Goal: Transaction & Acquisition: Purchase product/service

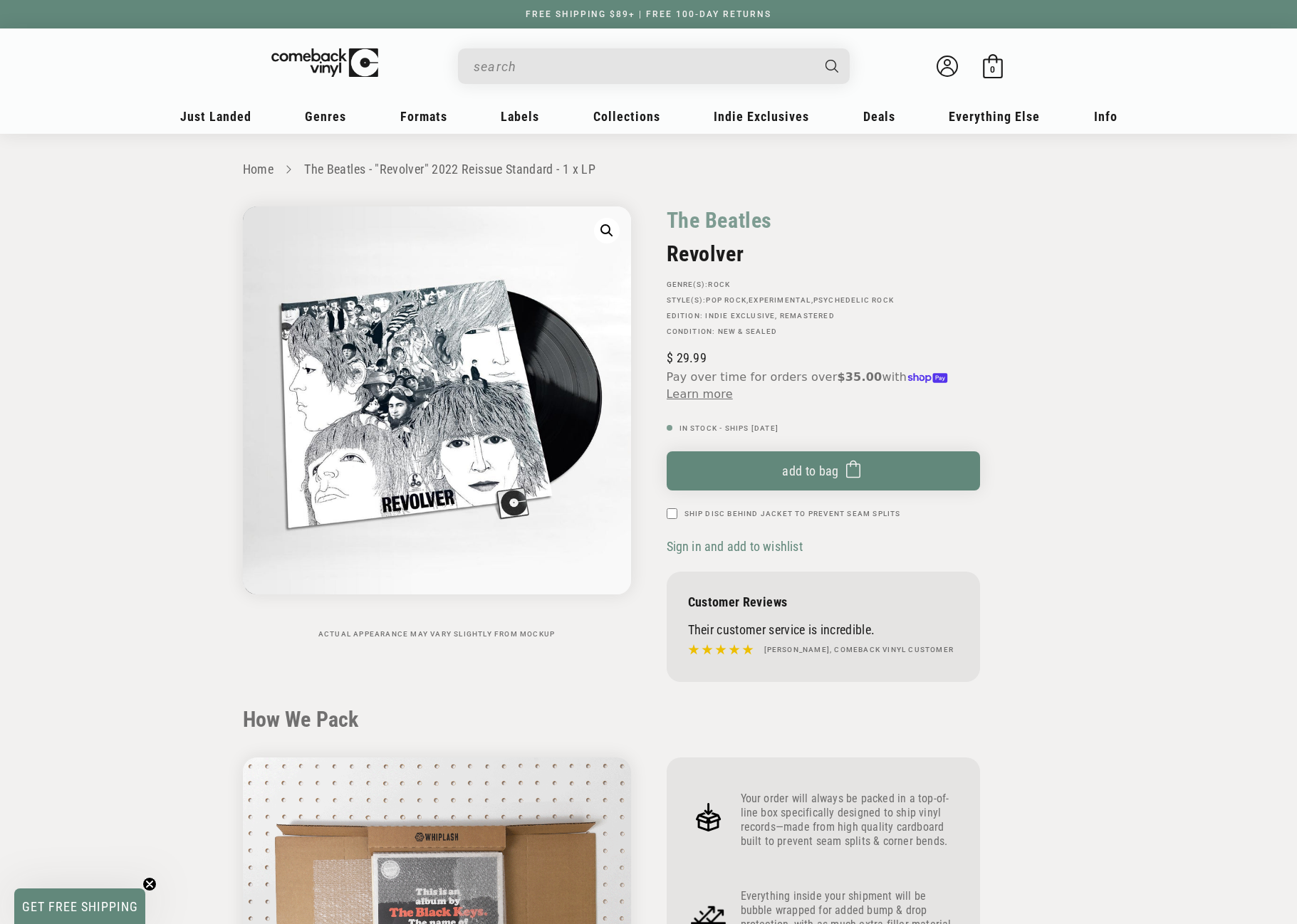
scroll to position [1211, 0]
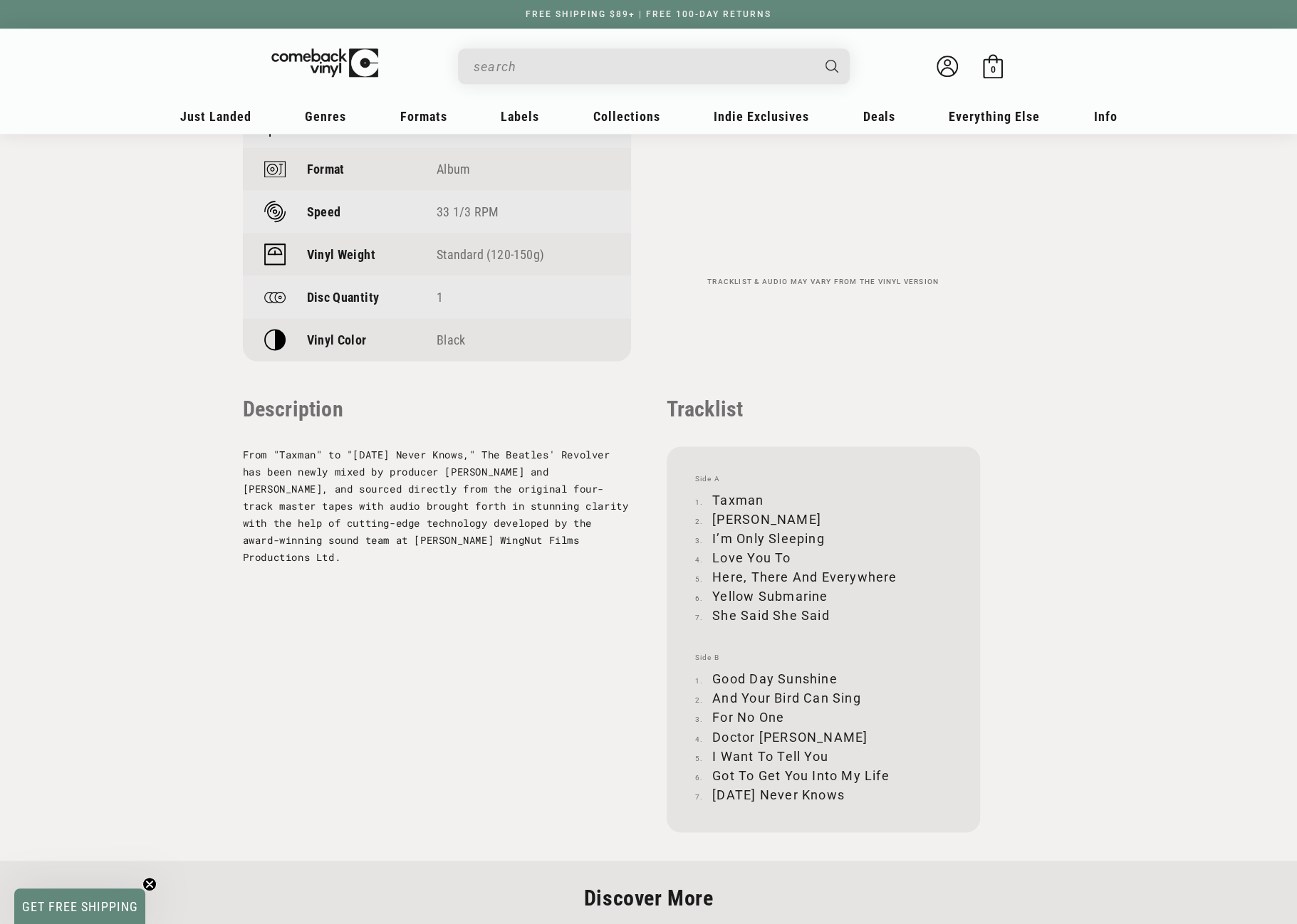
click at [561, 58] on input "When autocomplete results are available use up and down arrows to review and en…" at bounding box center [642, 66] width 338 height 29
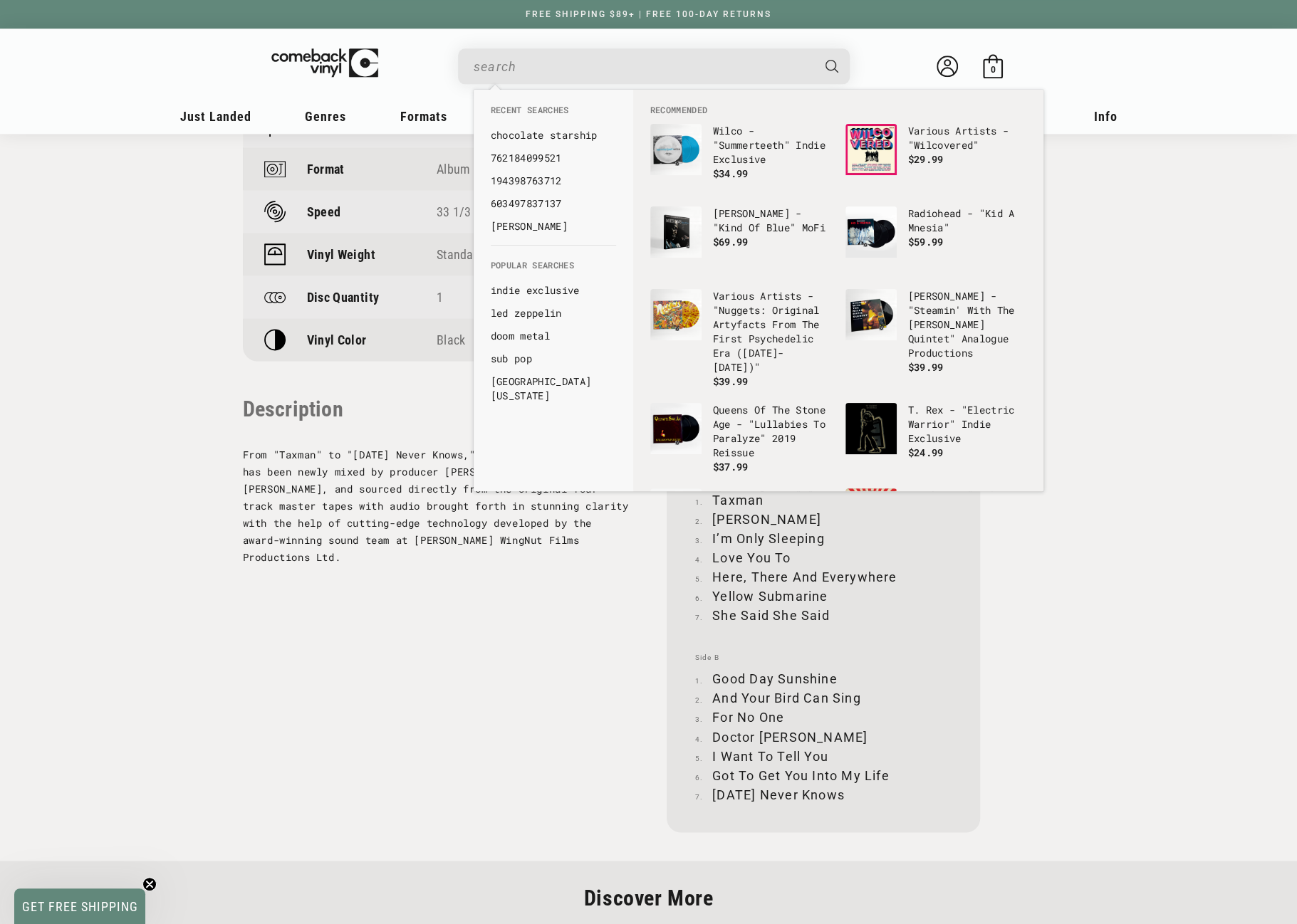
paste input "Decision"
type input "Decision"
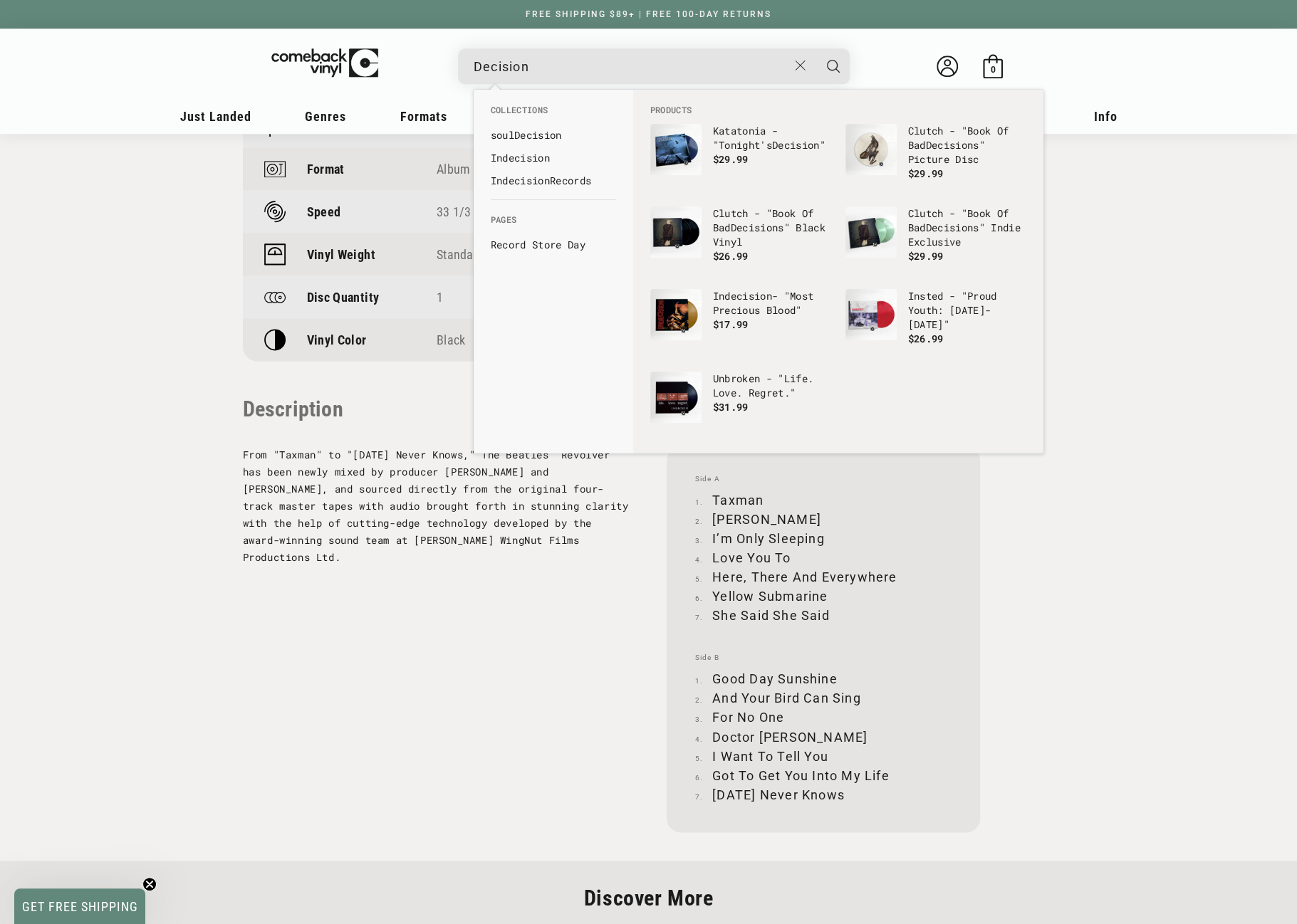
drag, startPoint x: 561, startPoint y: 60, endPoint x: 452, endPoint y: 65, distance: 109.1
click at [452, 65] on details-modal "Decision Katatonia - "Tonight's Decision" Regular price $ 19.99 Regular price $…" at bounding box center [653, 66] width 541 height 36
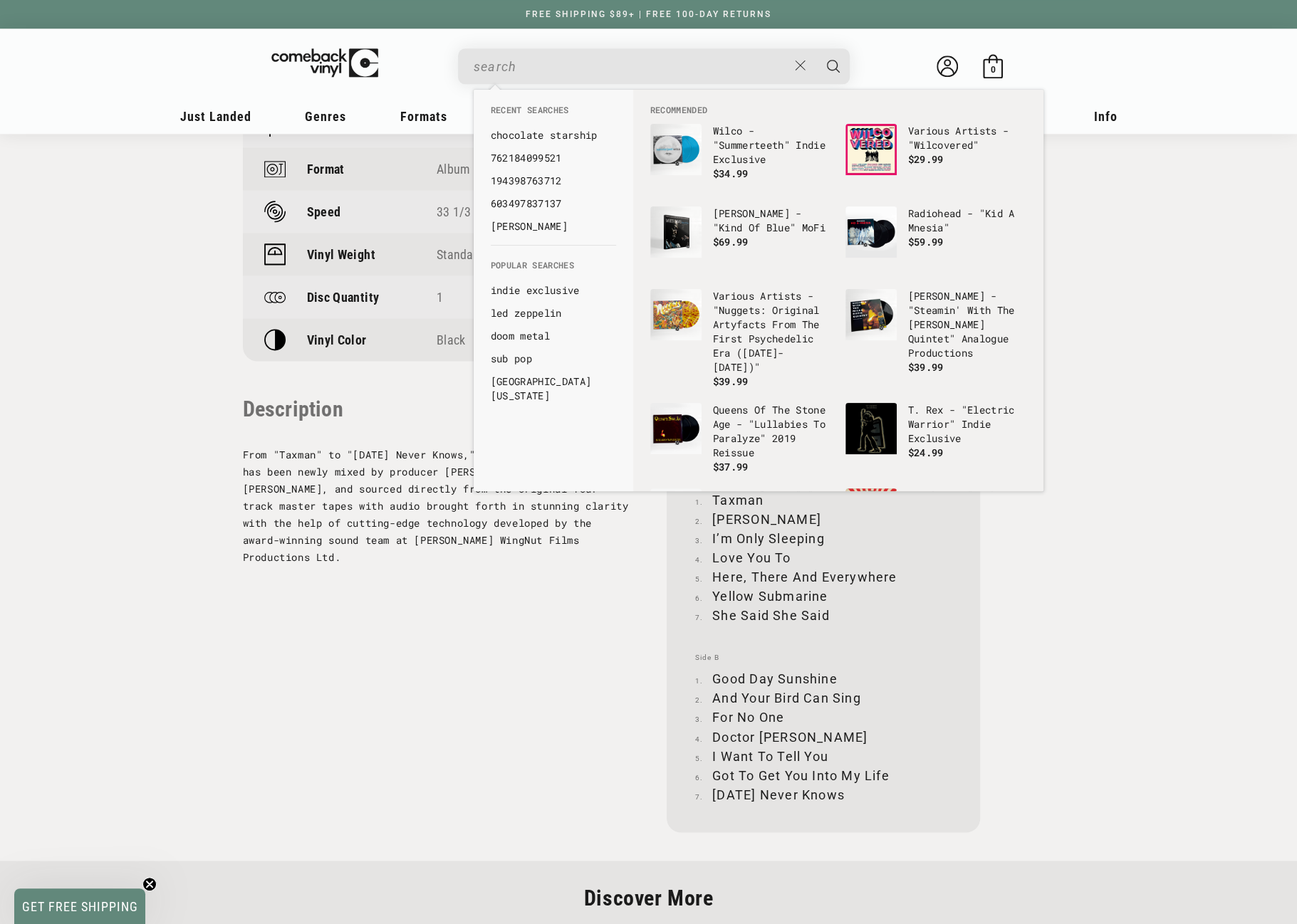
click at [548, 65] on input "When autocomplete results are available use up and down arrows to review and en…" at bounding box center [630, 66] width 314 height 29
paste input "602465149661"
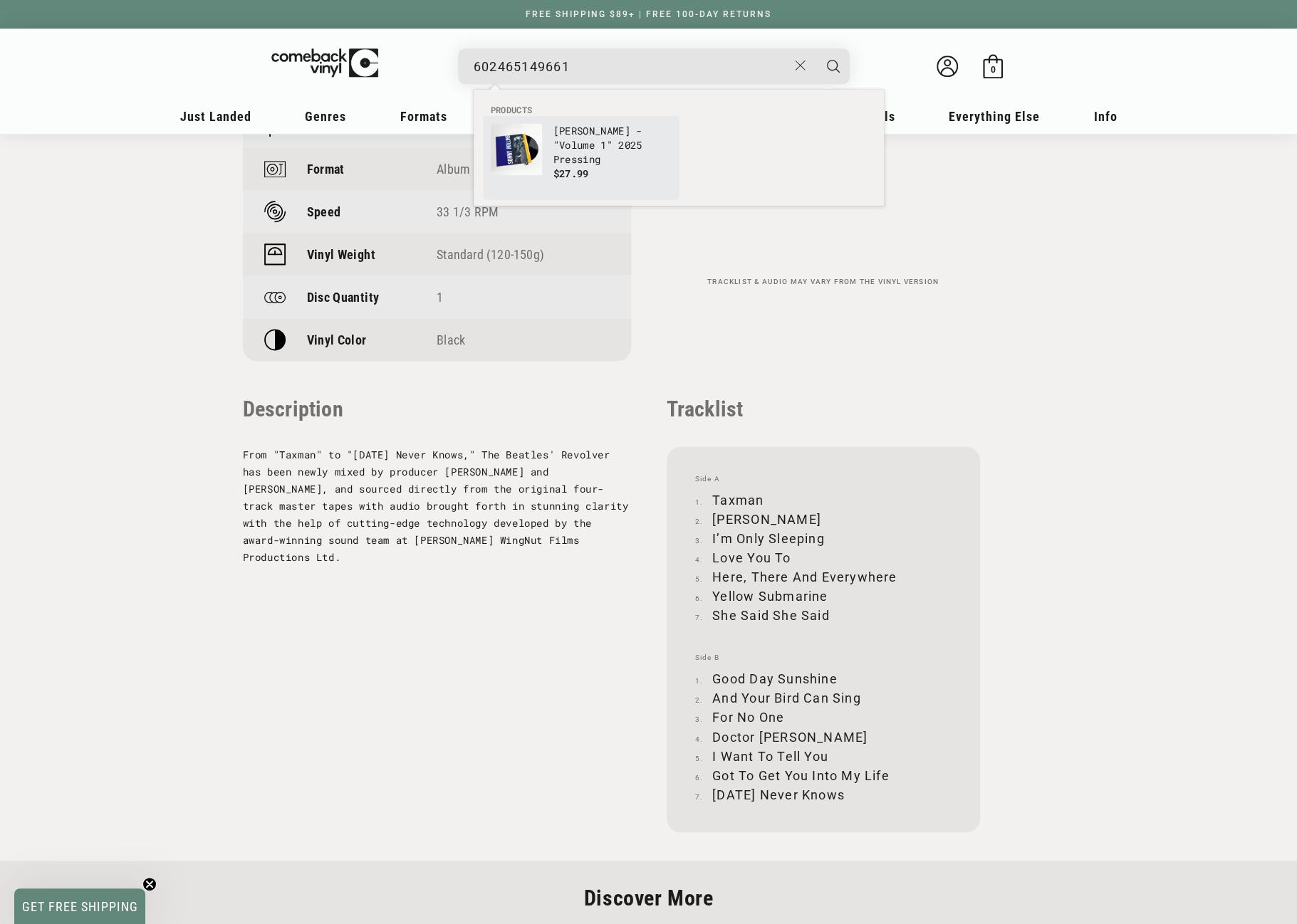
type input "602465149661"
click at [540, 170] on img "Products" at bounding box center [516, 149] width 52 height 52
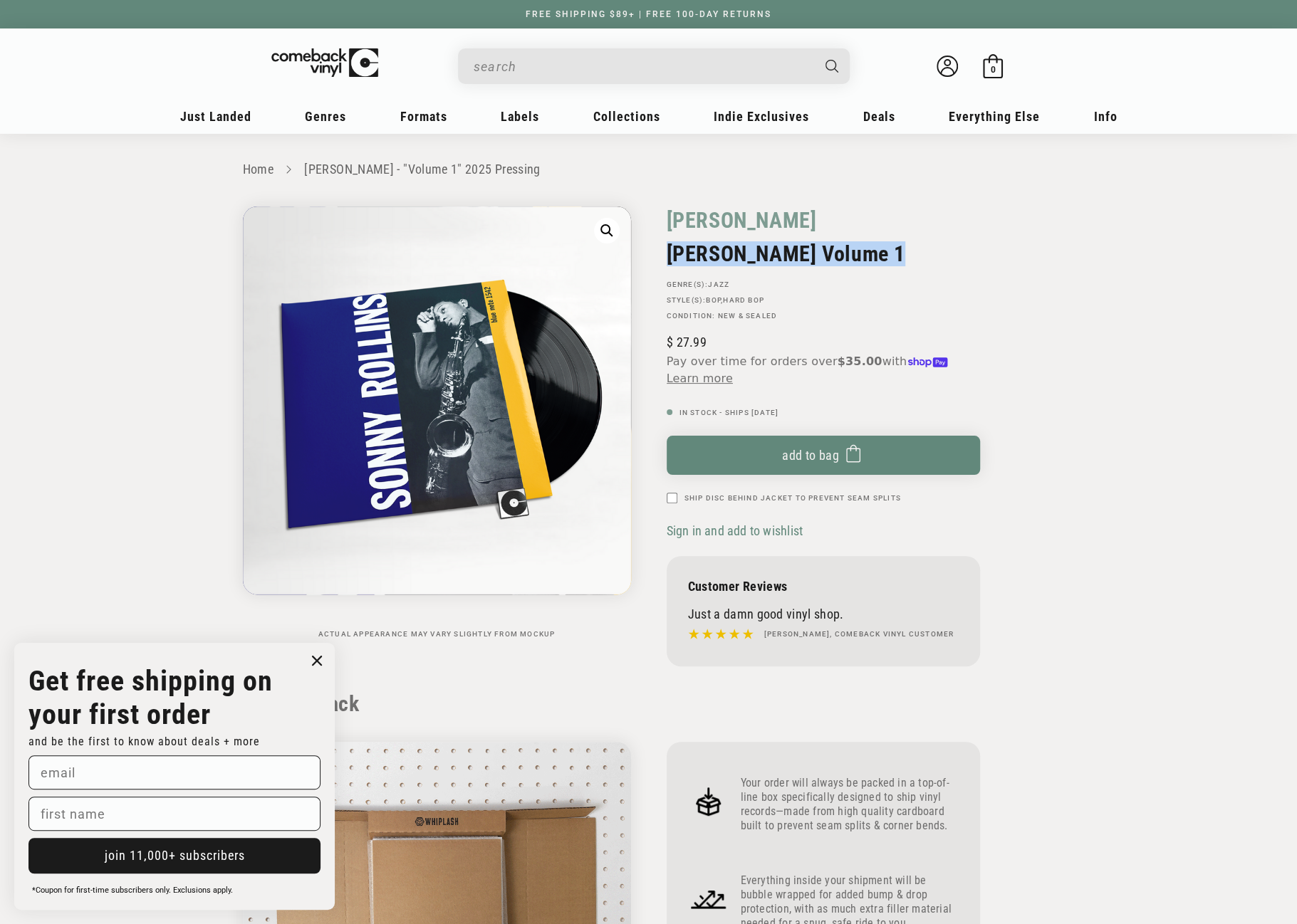
drag, startPoint x: 669, startPoint y: 253, endPoint x: 876, endPoint y: 260, distance: 207.1
click at [875, 261] on h2 "[PERSON_NAME] Volume 1" at bounding box center [823, 253] width 313 height 25
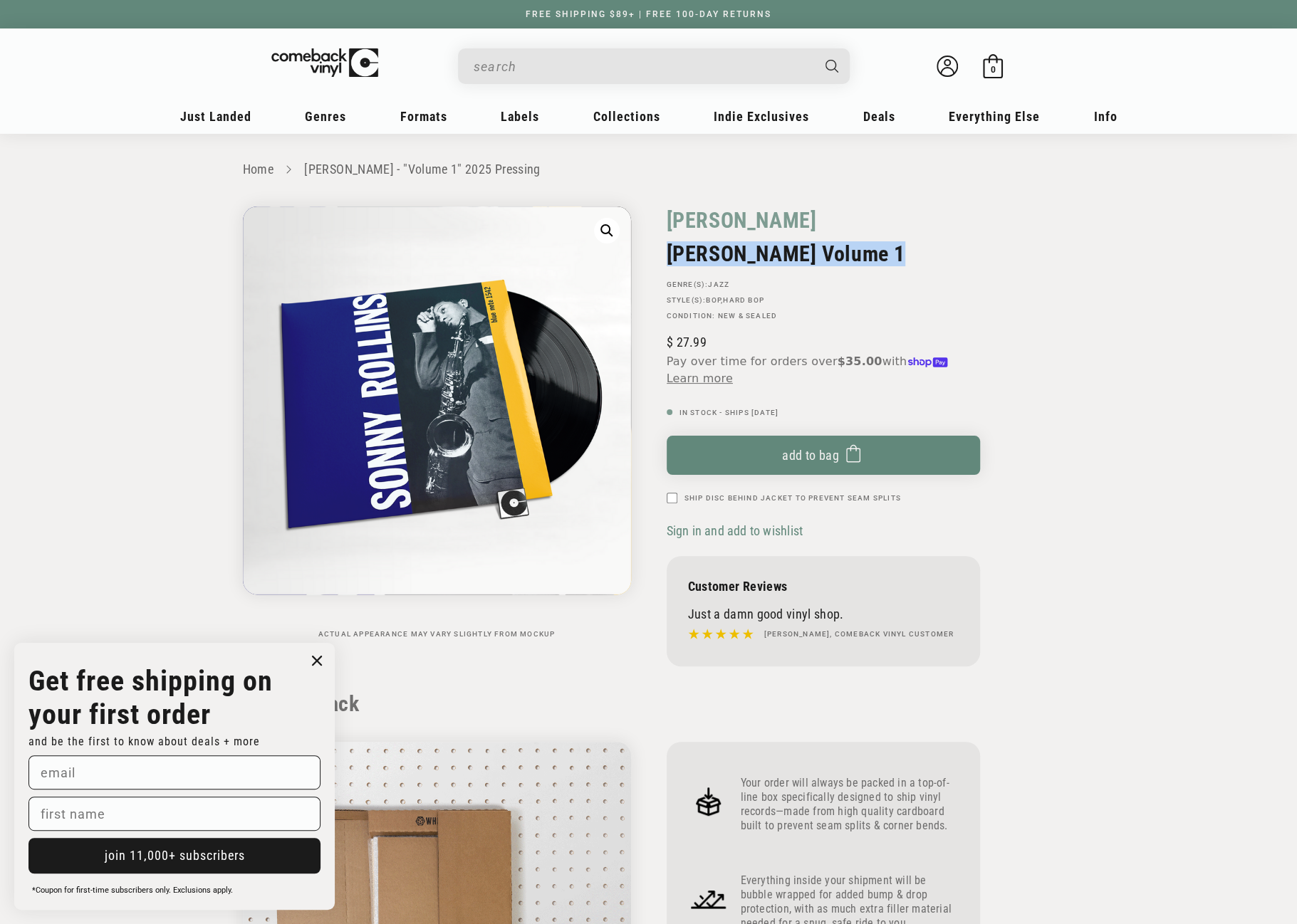
copy h2 "[PERSON_NAME] Volume 1"
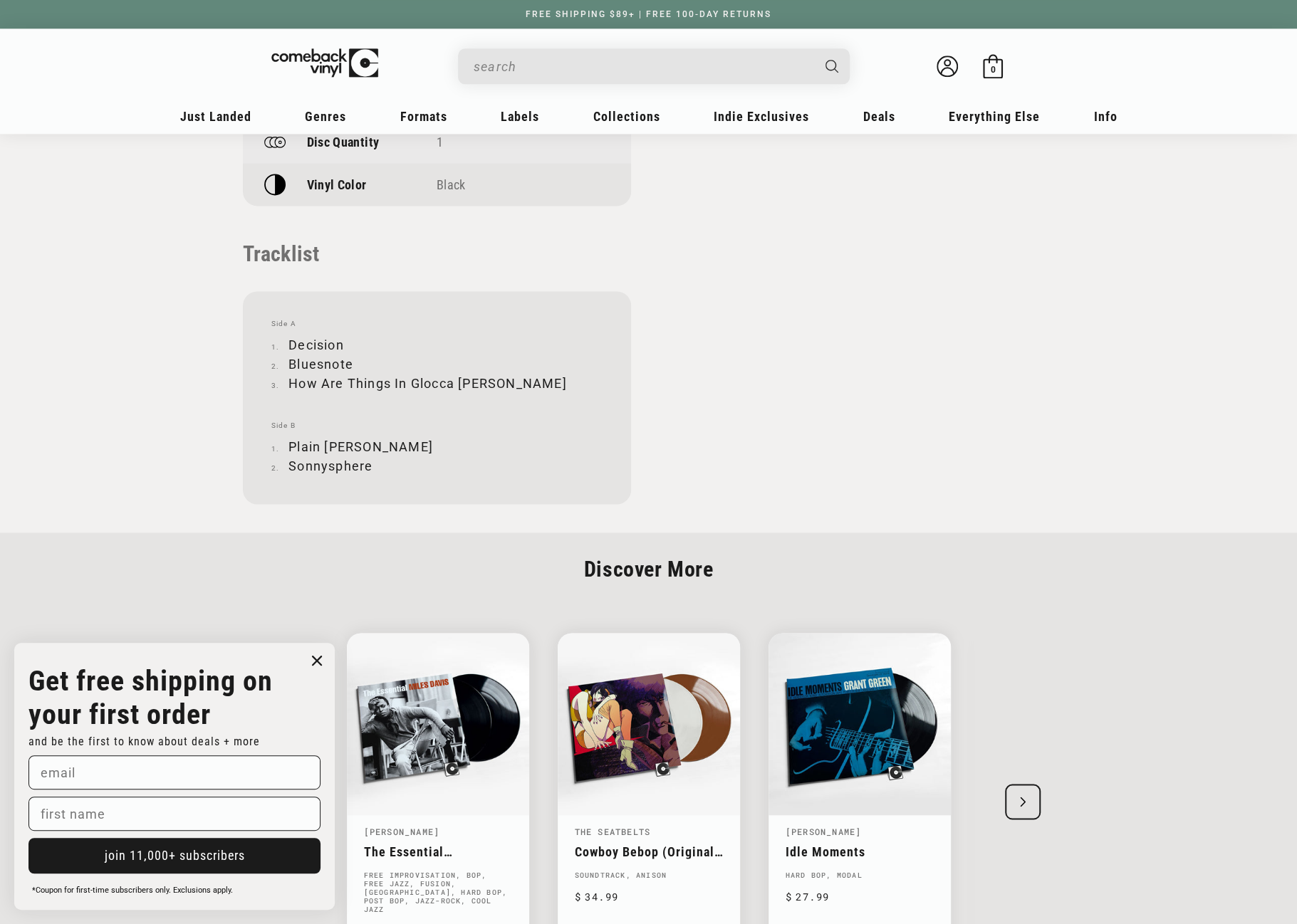
scroll to position [1424, 0]
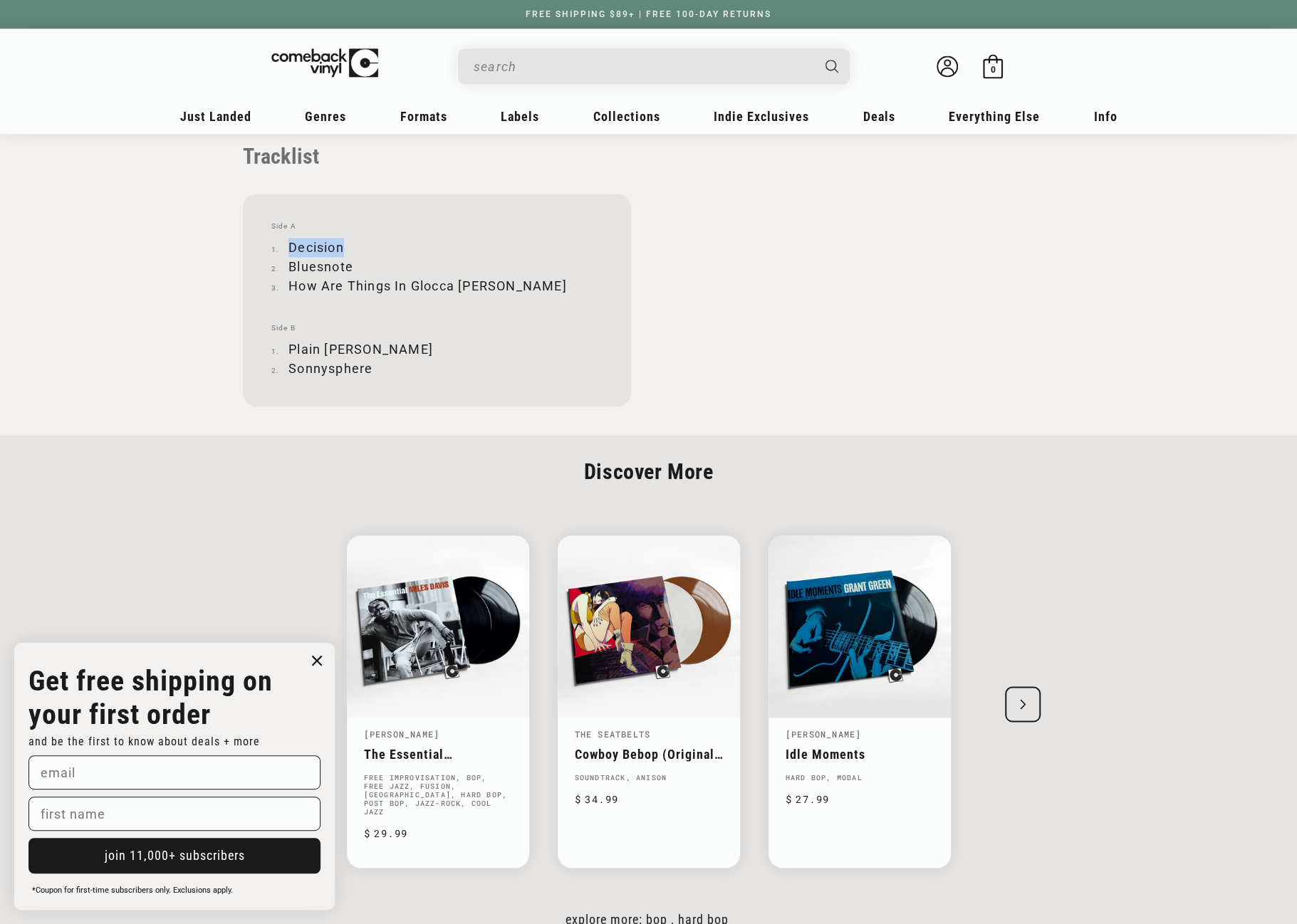
drag, startPoint x: 291, startPoint y: 243, endPoint x: 340, endPoint y: 245, distance: 49.0
click at [340, 245] on li "Decision" at bounding box center [436, 247] width 331 height 19
copy li "Decision"
drag, startPoint x: 289, startPoint y: 265, endPoint x: 357, endPoint y: 263, distance: 68.0
click at [357, 263] on li "Bluesnote" at bounding box center [436, 267] width 331 height 19
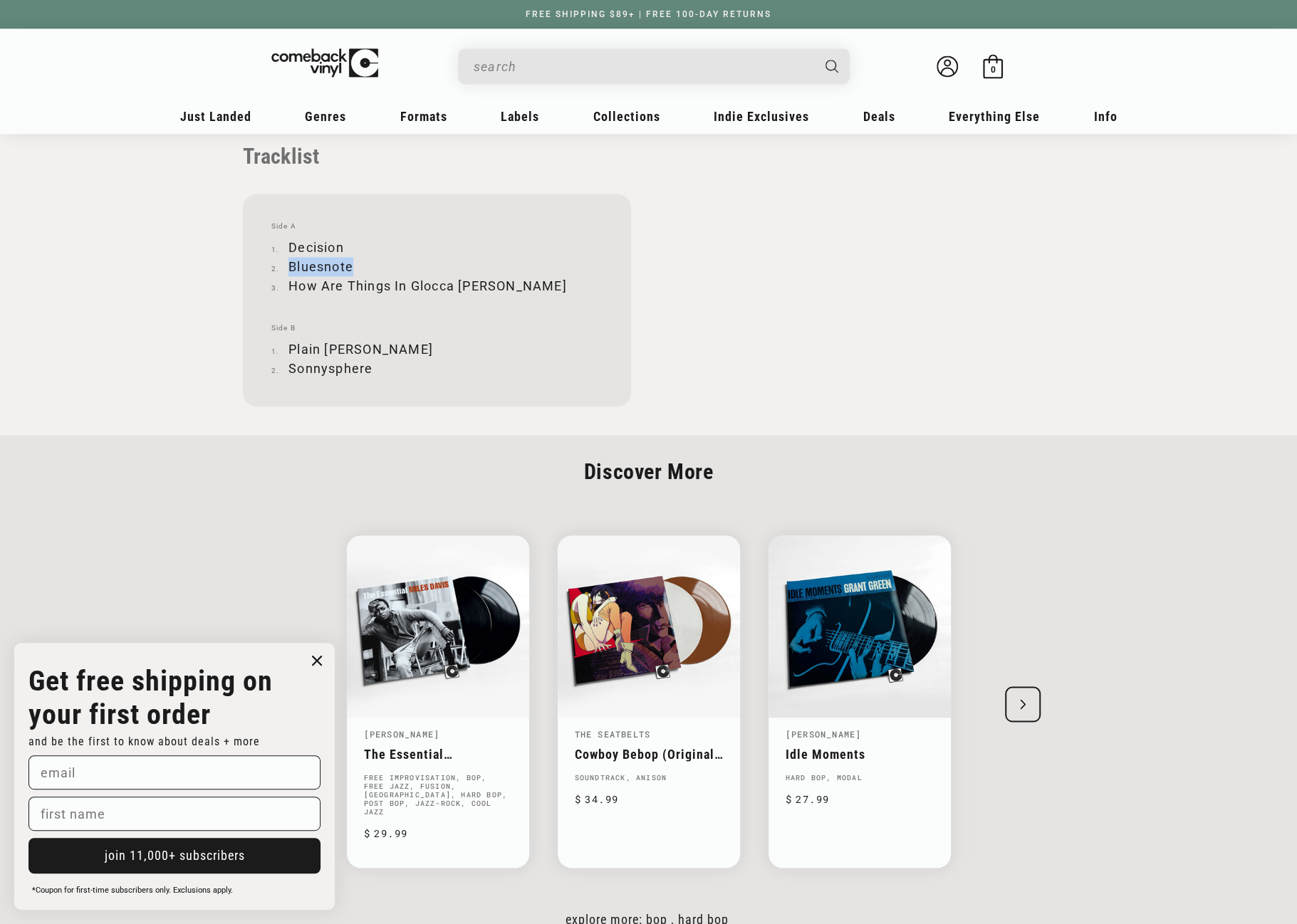
copy li "Bluesnote"
drag, startPoint x: 288, startPoint y: 282, endPoint x: 494, endPoint y: 283, distance: 206.0
click at [494, 283] on li "How Are Things In Glocca [PERSON_NAME]" at bounding box center [436, 286] width 331 height 19
copy li "How Are Things In Glocca [PERSON_NAME]"
drag, startPoint x: 291, startPoint y: 345, endPoint x: 354, endPoint y: 342, distance: 63.1
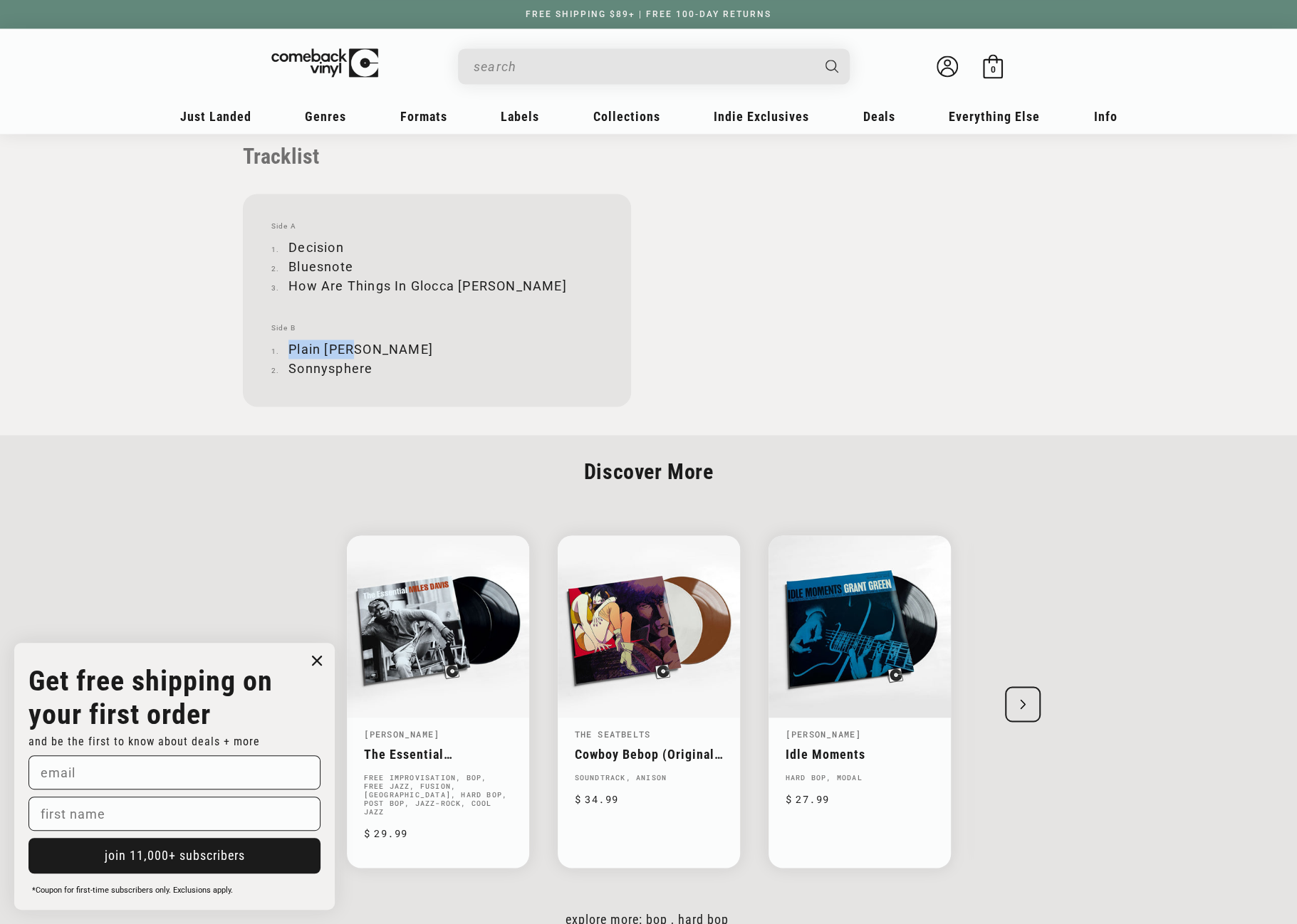
click at [354, 342] on li "Plain [PERSON_NAME]" at bounding box center [436, 349] width 331 height 19
copy li "Plain [PERSON_NAME]"
drag, startPoint x: 291, startPoint y: 367, endPoint x: 370, endPoint y: 367, distance: 79.0
click at [370, 367] on li "Sonnysphere" at bounding box center [436, 369] width 331 height 19
copy li "Sonnysphere"
